Goal: Transaction & Acquisition: Purchase product/service

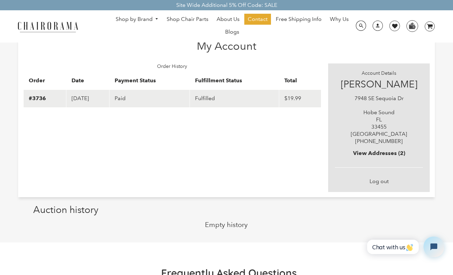
click at [66, 105] on td "[DATE]" at bounding box center [87, 98] width 43 height 18
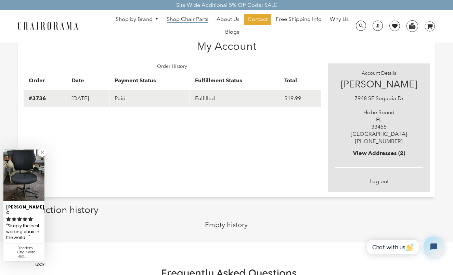
click at [185, 20] on span "Shop Chair Parts" at bounding box center [188, 19] width 42 height 7
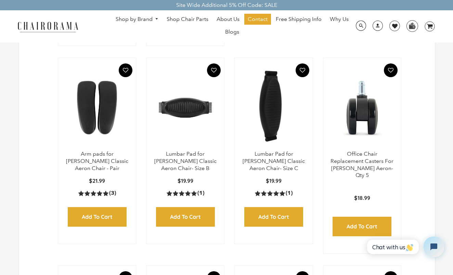
scroll to position [222, 0]
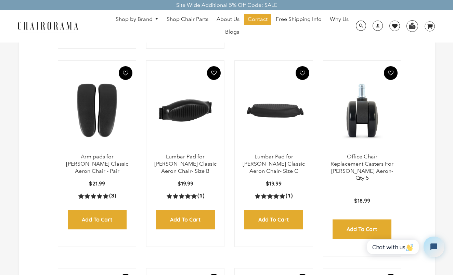
click at [195, 229] on input "Add to Cart" at bounding box center [185, 220] width 59 height 20
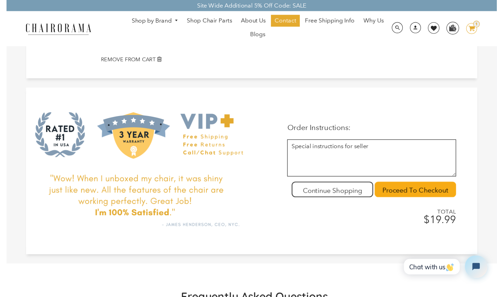
scroll to position [87, 0]
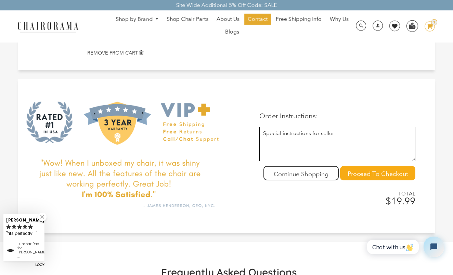
click at [369, 169] on input "Proceed To Checkout" at bounding box center [377, 173] width 75 height 14
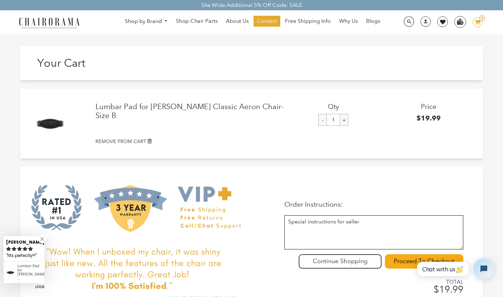
scroll to position [0, 0]
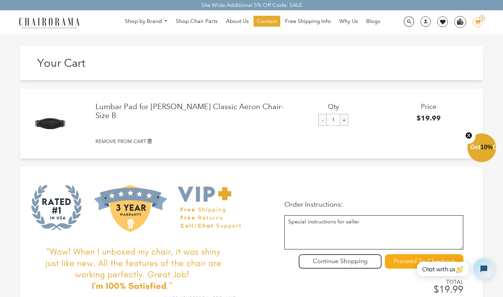
click at [405, 264] on input "Proceed To Checkout" at bounding box center [424, 261] width 78 height 14
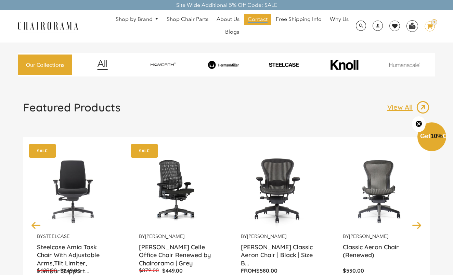
click at [261, 18] on span "Contact" at bounding box center [258, 19] width 20 height 7
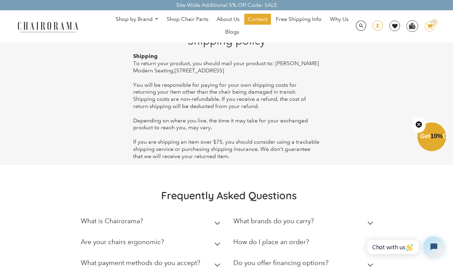
click at [376, 28] on span at bounding box center [378, 27] width 10 height 12
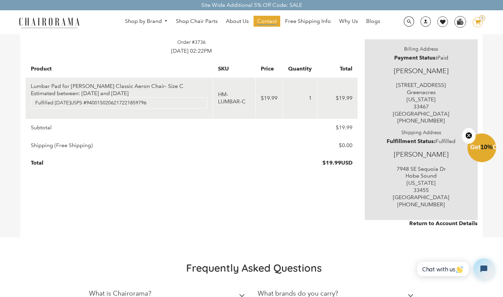
click at [263, 19] on span "Contact" at bounding box center [267, 21] width 20 height 7
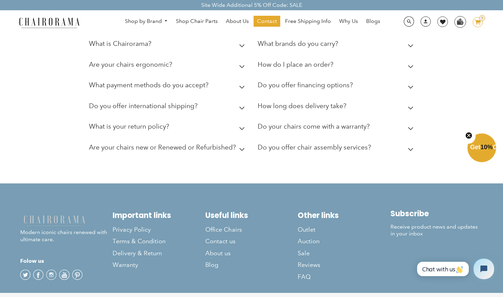
scroll to position [346, 0]
click at [119, 126] on div "What is your return policy?" at bounding box center [129, 128] width 80 height 11
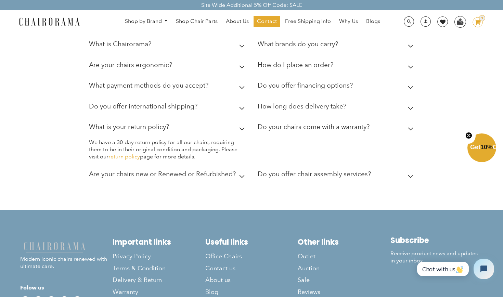
click at [122, 153] on link "return policy" at bounding box center [124, 156] width 31 height 7
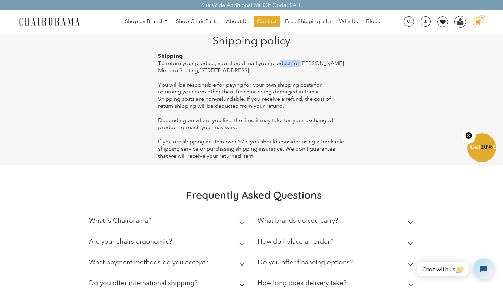
drag, startPoint x: 296, startPoint y: 60, endPoint x: 275, endPoint y: 65, distance: 21.8
click at [275, 65] on span "To return your product, you should mail your product to: [PERSON_NAME] Modern S…" at bounding box center [251, 67] width 186 height 14
click at [254, 78] on div "Shipping To return your product, you should mail your product to: [PERSON_NAME]…" at bounding box center [251, 106] width 187 height 107
